Goal: Find contact information: Find contact information

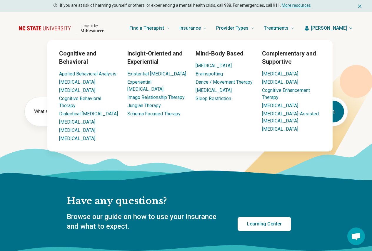
click at [339, 28] on span "[PERSON_NAME]" at bounding box center [329, 28] width 36 height 7
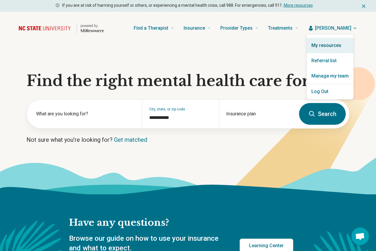
click at [332, 49] on link "My resources" at bounding box center [330, 45] width 47 height 15
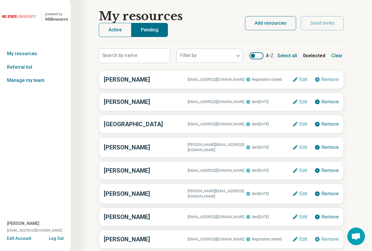
click at [110, 29] on button "Active" at bounding box center [115, 30] width 33 height 14
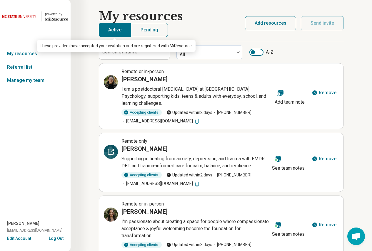
click at [114, 148] on icon at bounding box center [110, 151] width 7 height 7
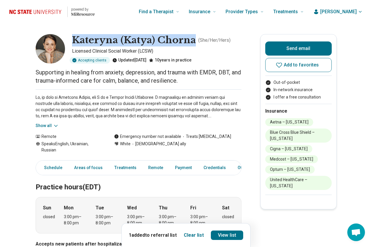
drag, startPoint x: 74, startPoint y: 42, endPoint x: 194, endPoint y: 41, distance: 120.5
click at [194, 41] on div "Kateryna (Katya) Chorna ( She/Her/Hers ) Licensed Clinical Social Worker (LCSW)…" at bounding box center [139, 48] width 206 height 29
copy h1 "Kateryna (Katya) Chorna"
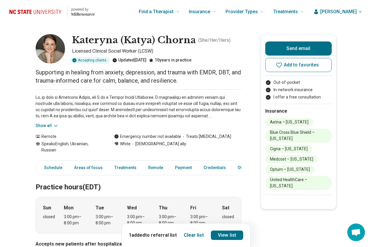
click at [39, 117] on p at bounding box center [139, 106] width 206 height 25
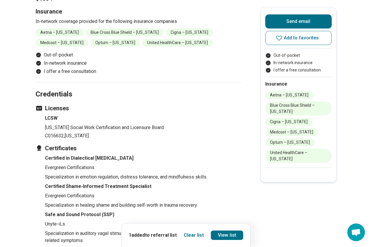
scroll to position [735, 0]
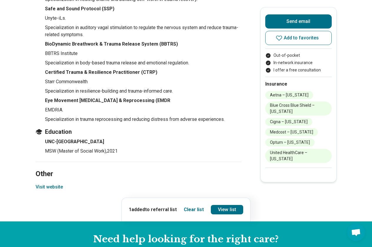
click at [43, 187] on button "Visit website" at bounding box center [49, 186] width 27 height 7
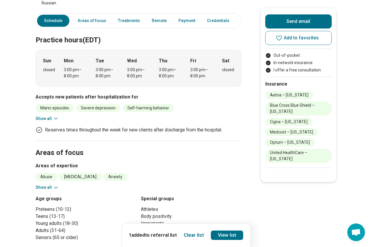
scroll to position [0, 0]
